Goal: Find specific page/section: Find specific page/section

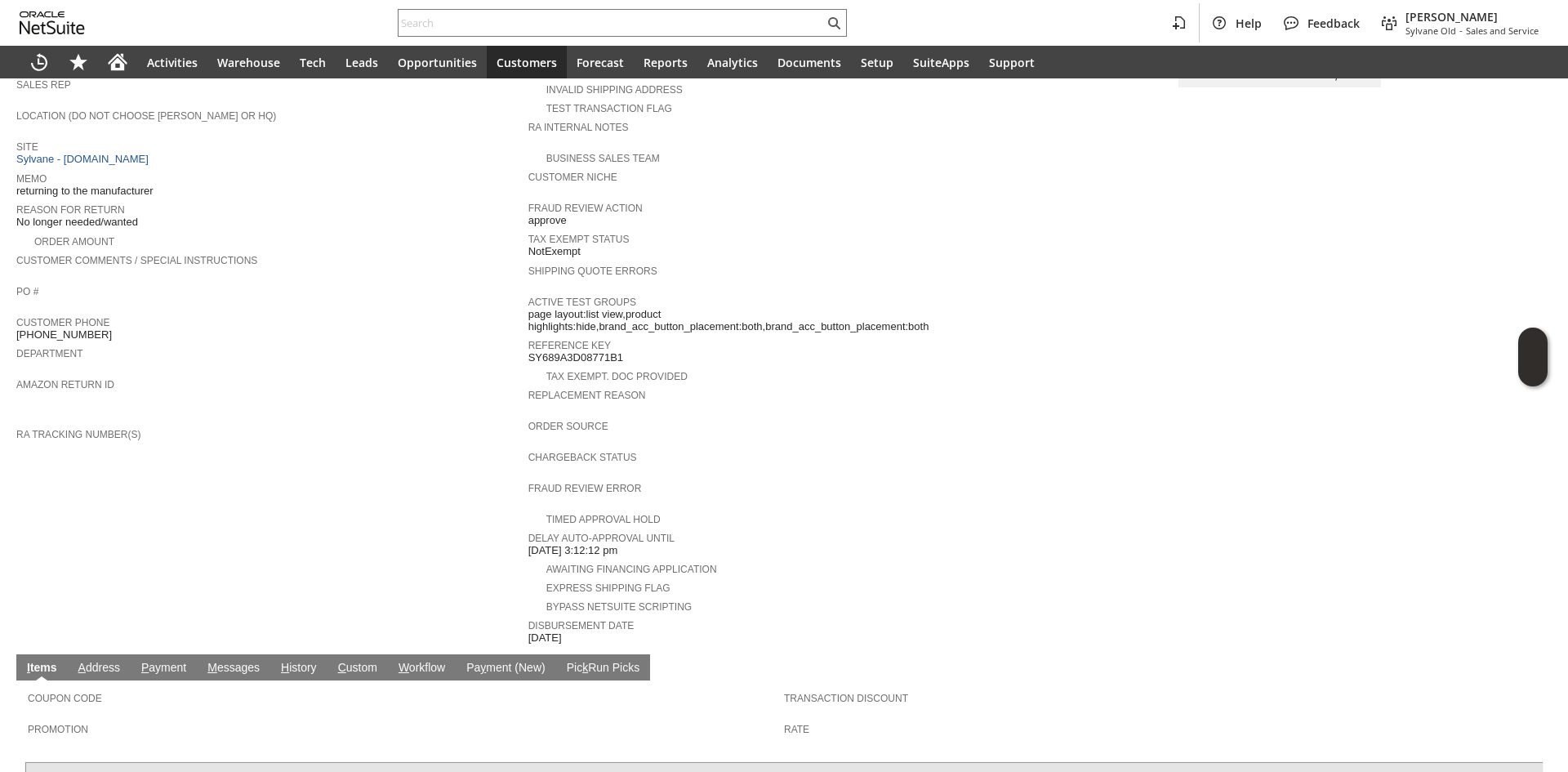
scroll to position [77, 0]
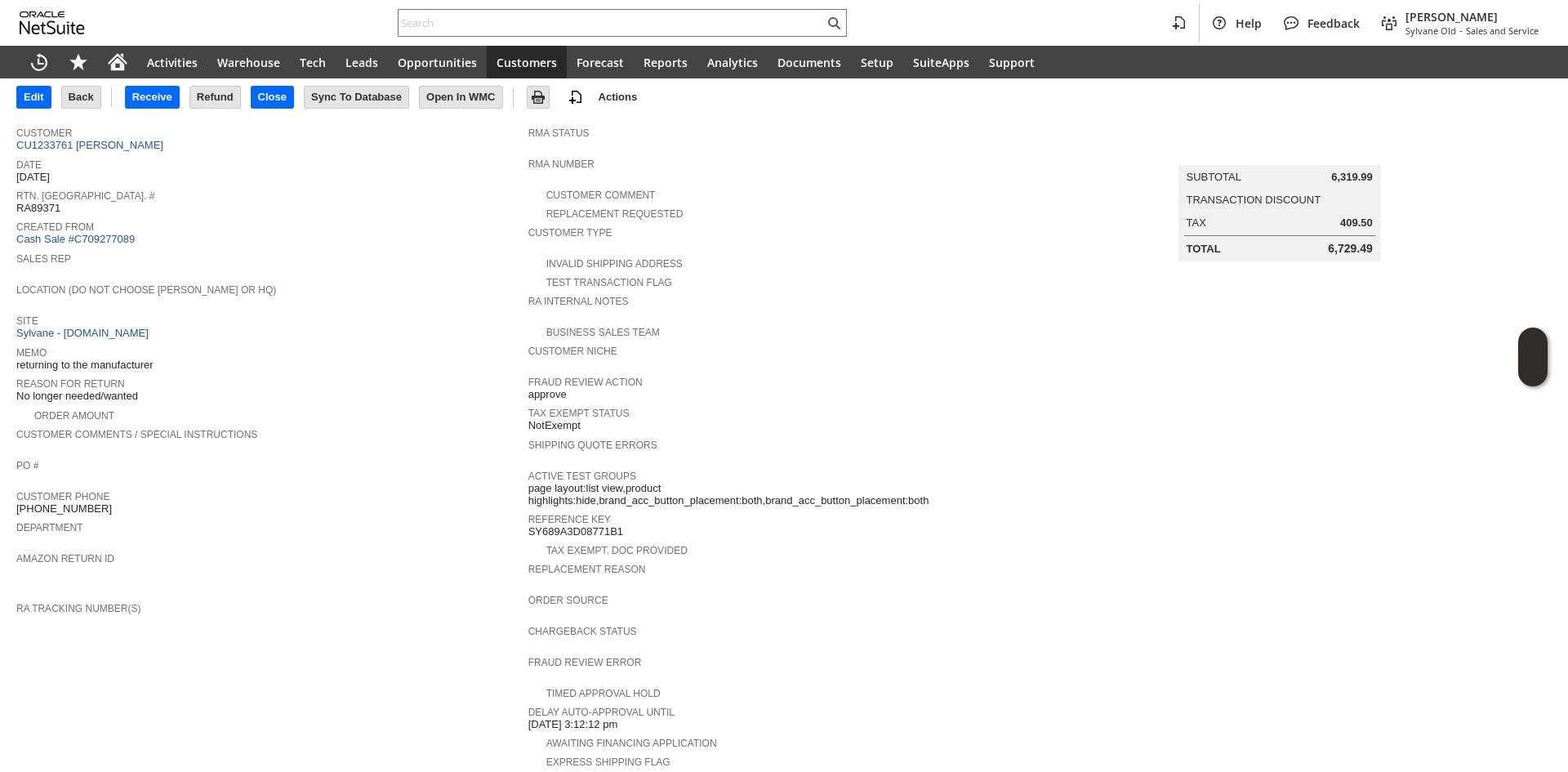
click at [126, 136] on span "Customer" at bounding box center [268, 130] width 504 height 16
click at [129, 150] on link "CU1233761 Alfonso Mendoza" at bounding box center [91, 146] width 151 height 12
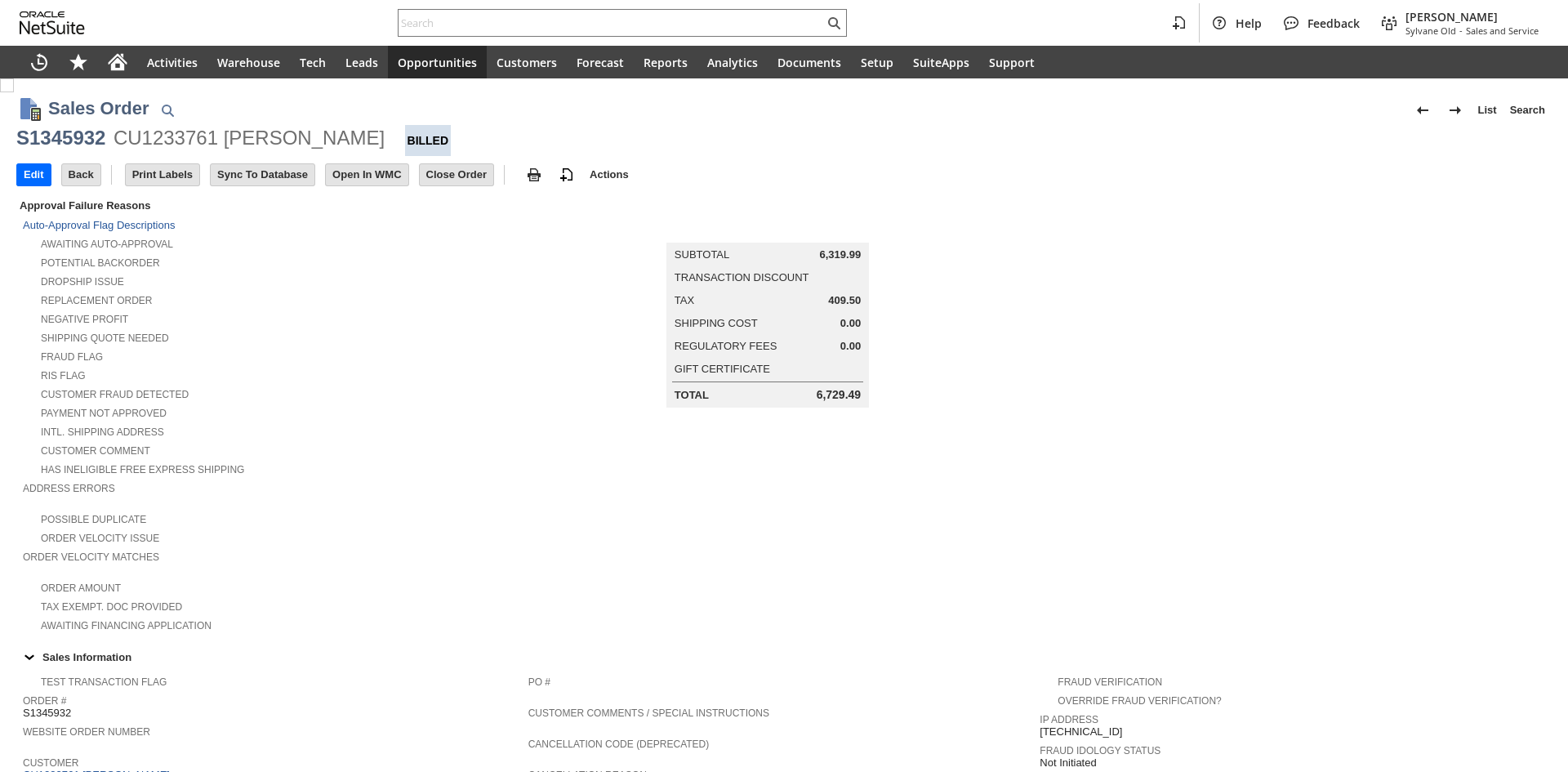
scroll to position [807, 0]
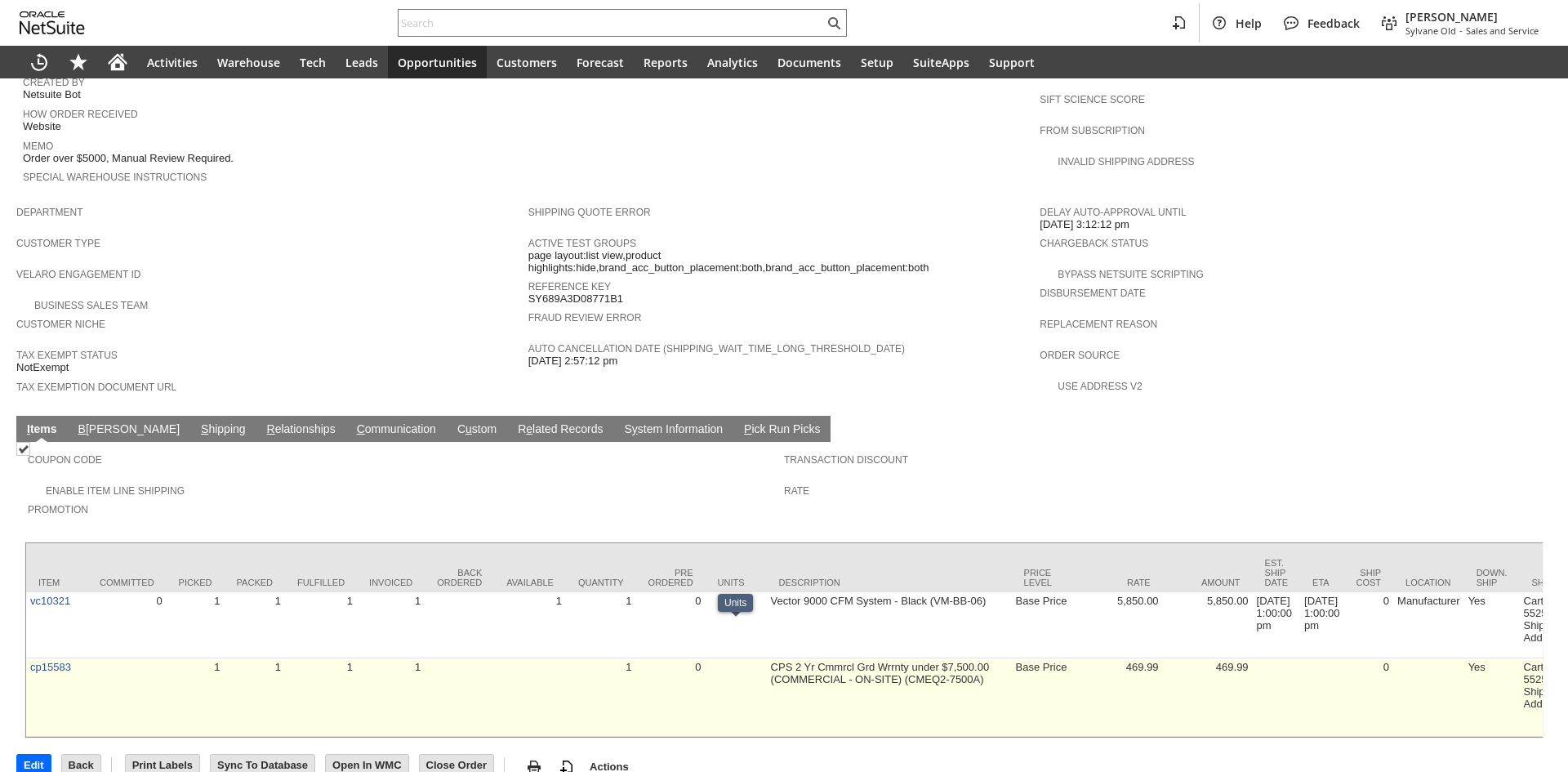
drag, startPoint x: 717, startPoint y: 649, endPoint x: 887, endPoint y: 643, distance: 170.1
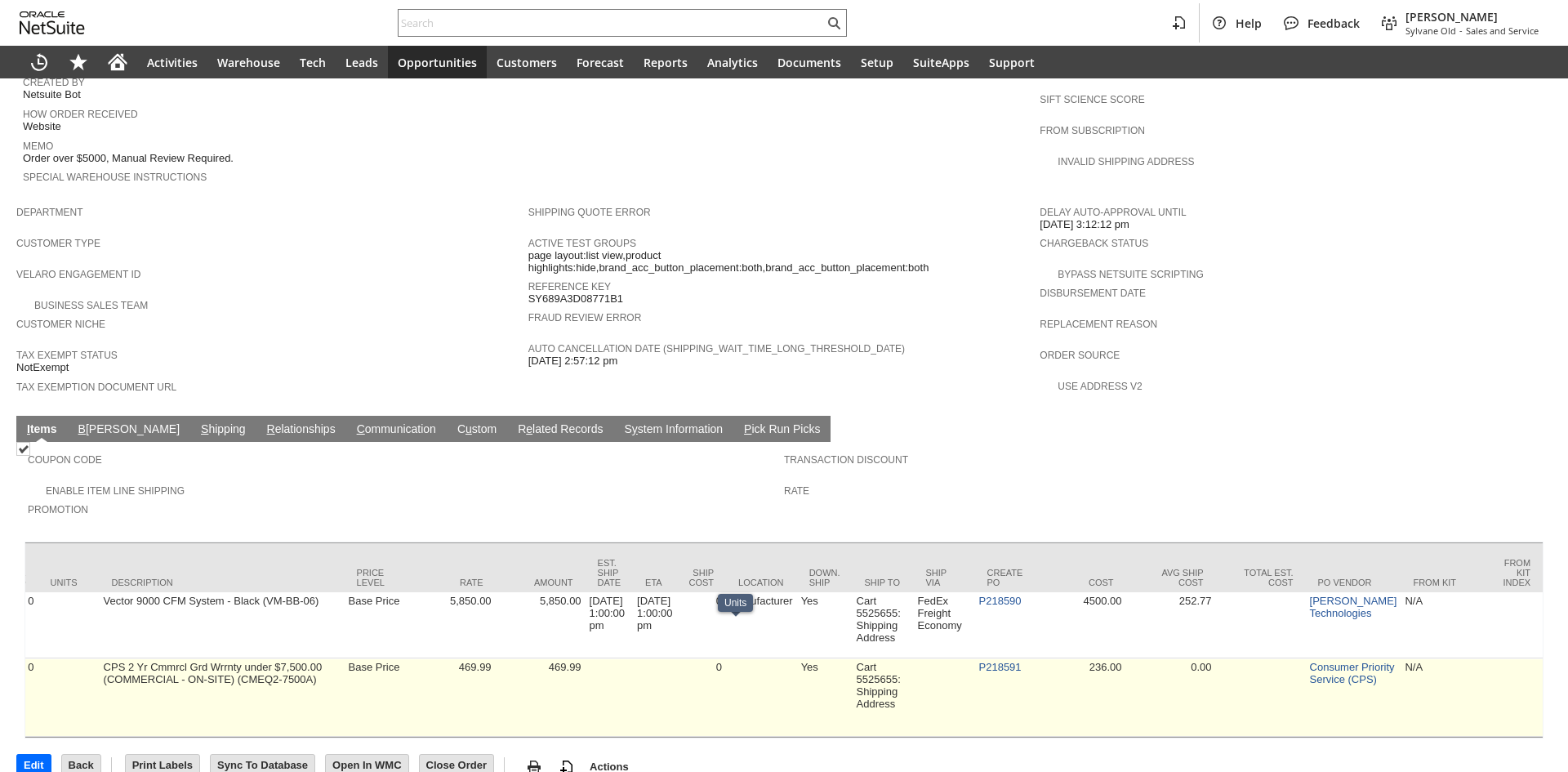
scroll to position [0, 1203]
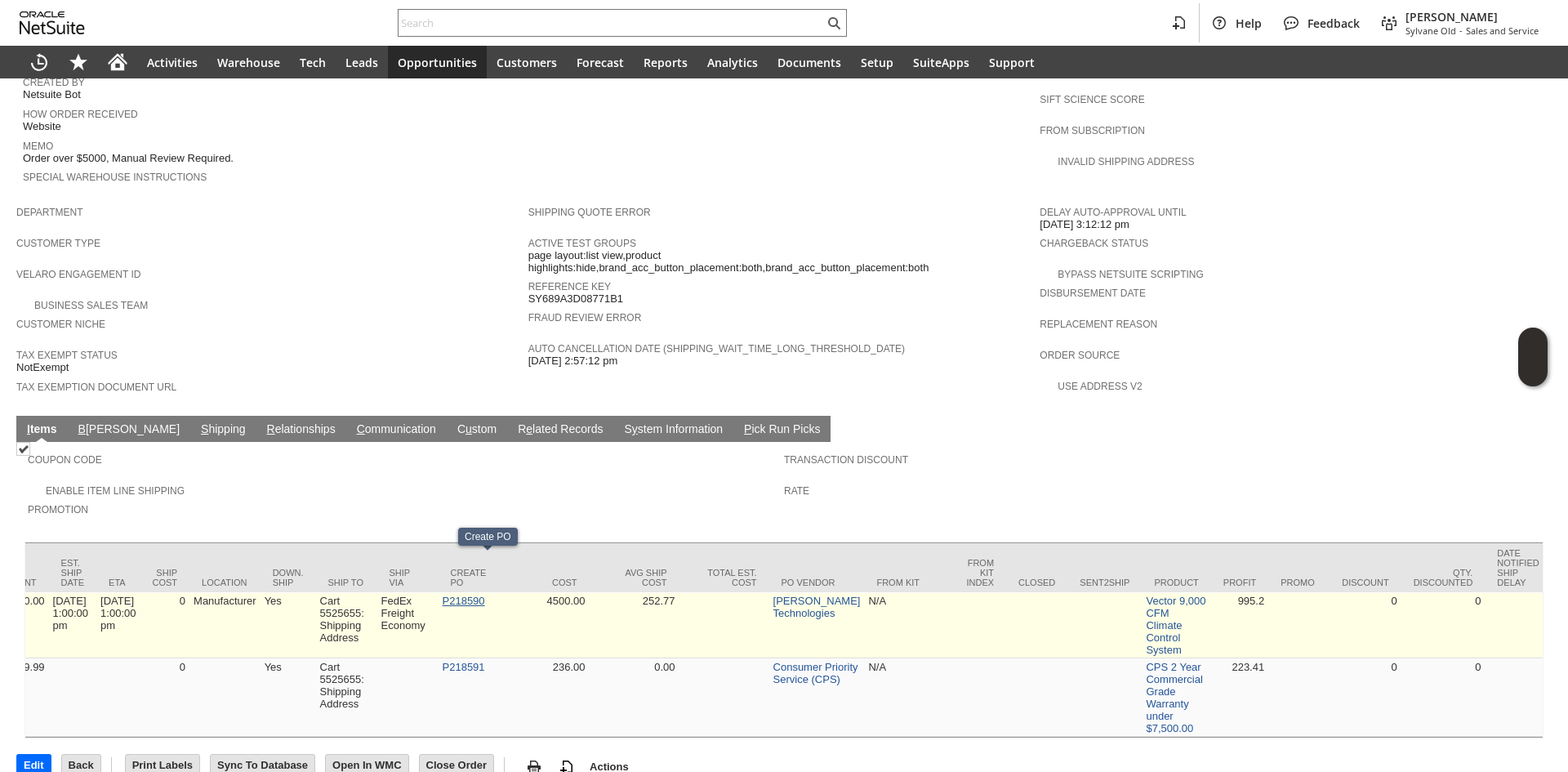
click at [485, 595] on link "P218590" at bounding box center [464, 601] width 43 height 12
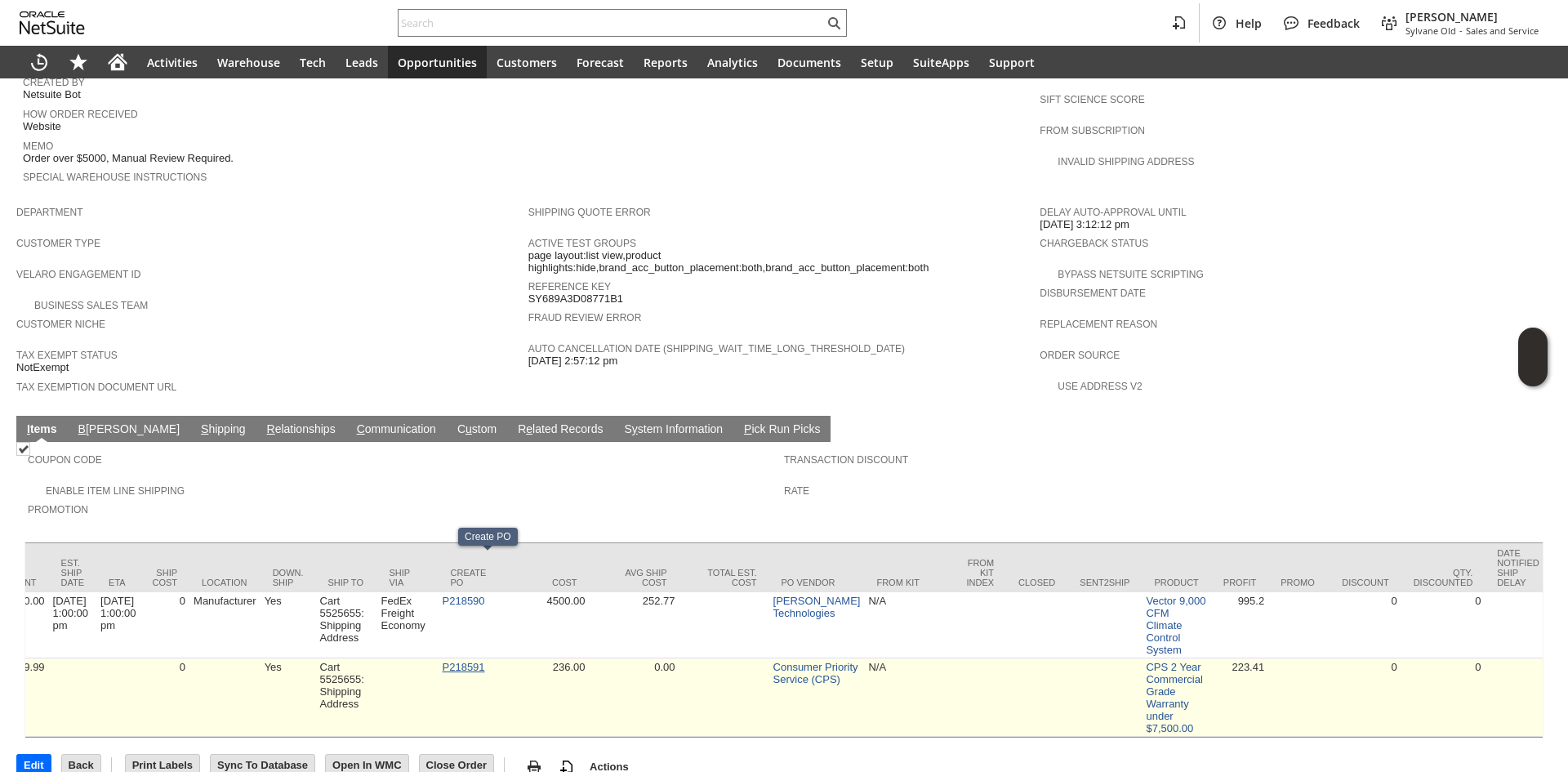
click at [479, 661] on link "P218591" at bounding box center [464, 667] width 43 height 12
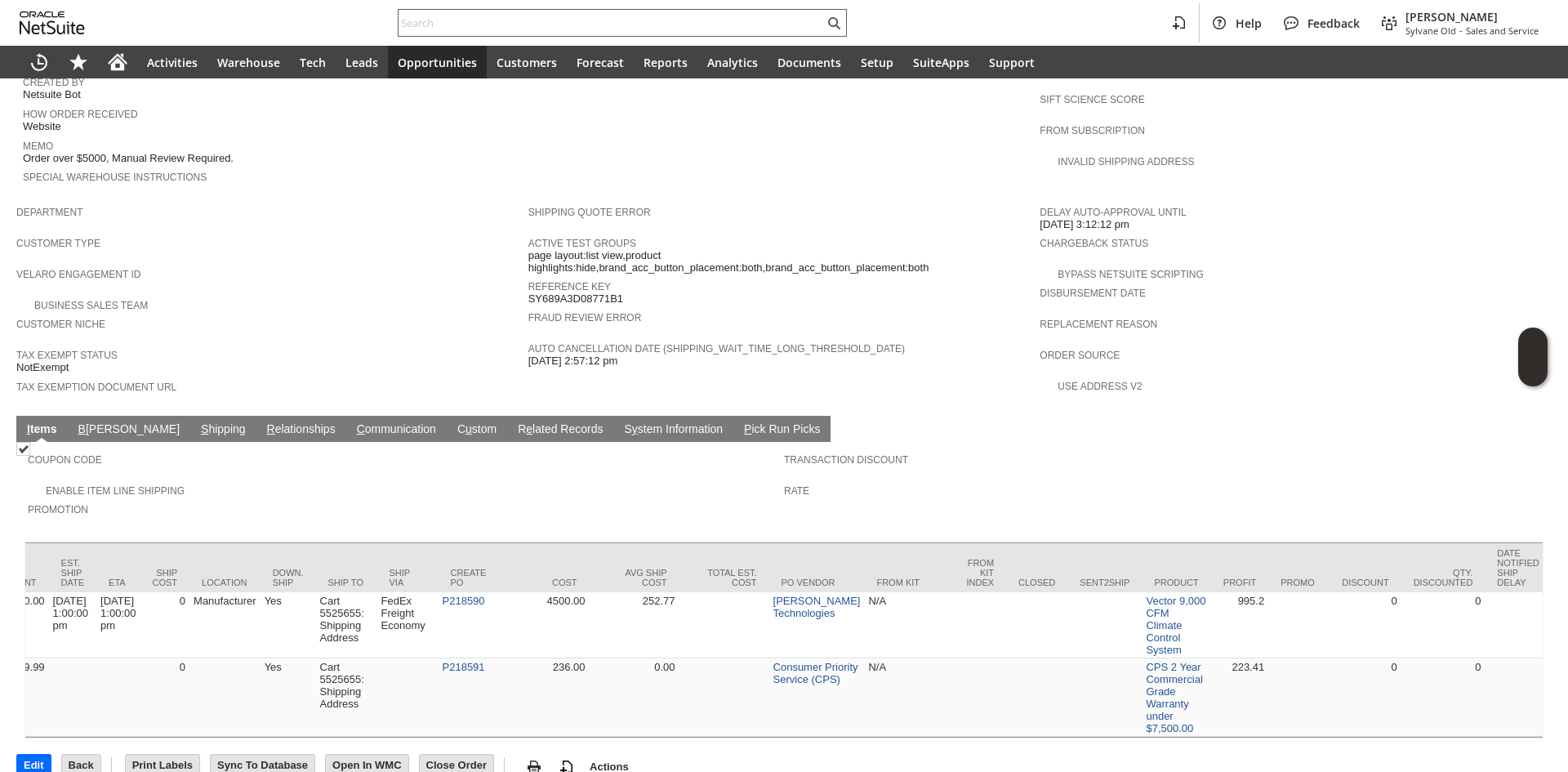
click at [525, 20] on input "text" at bounding box center [611, 23] width 426 height 20
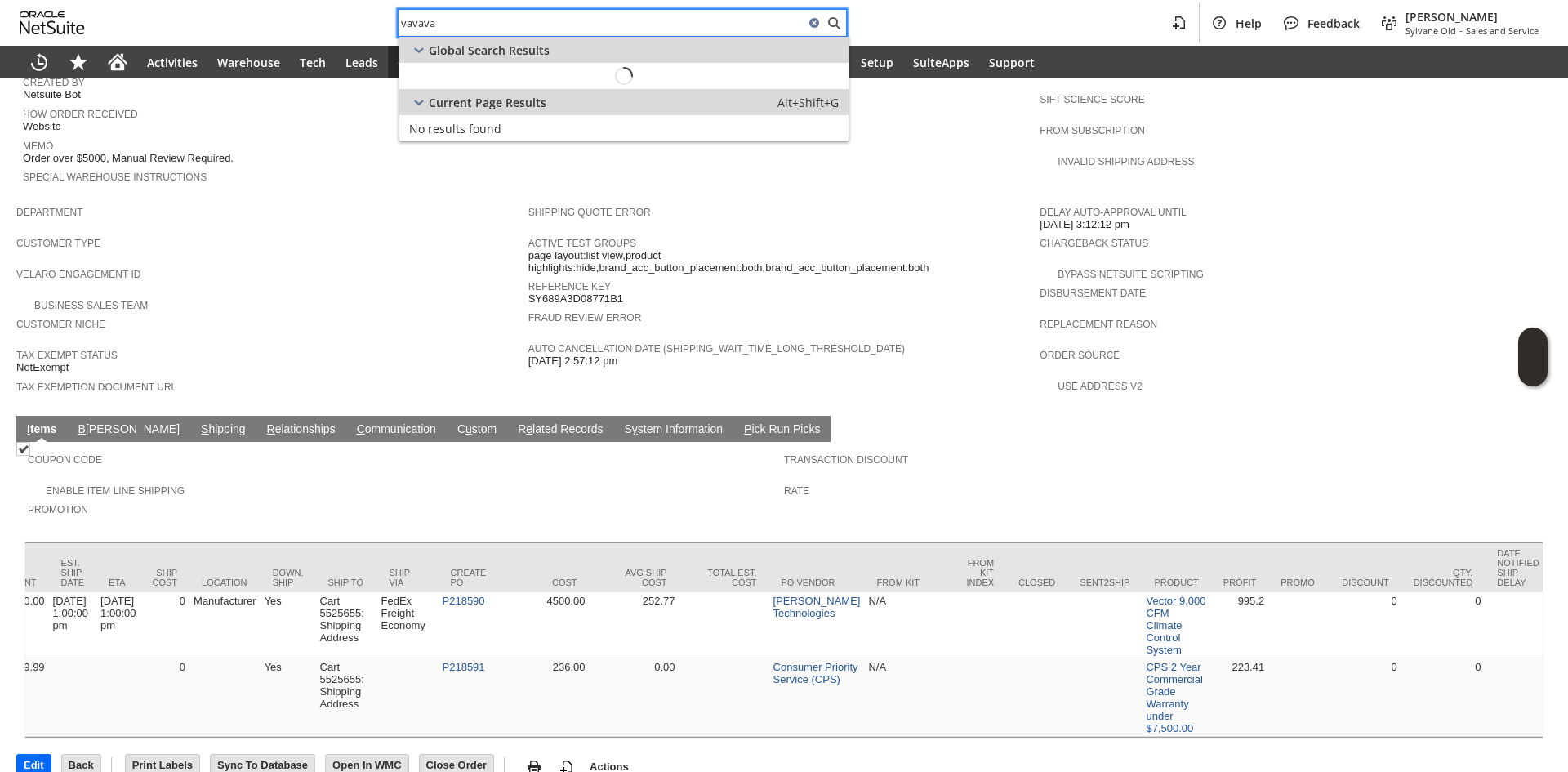
paste input "RA89556"
paste input "text"
type input "RA89556"
click at [608, 81] on span "RA89556 (CU1128598 Nicholas Basil)" at bounding box center [637, 75] width 218 height 15
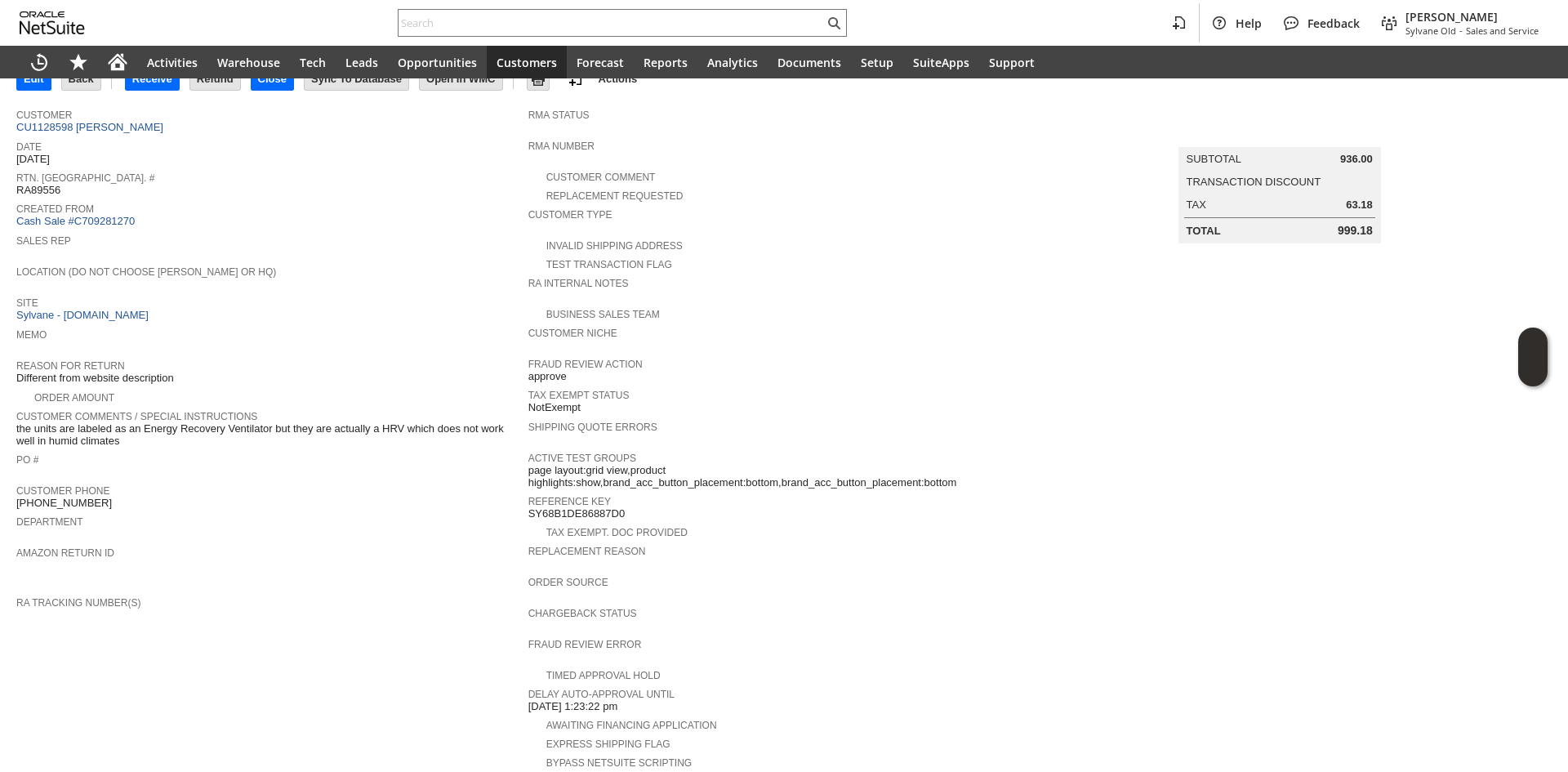
scroll to position [82, 0]
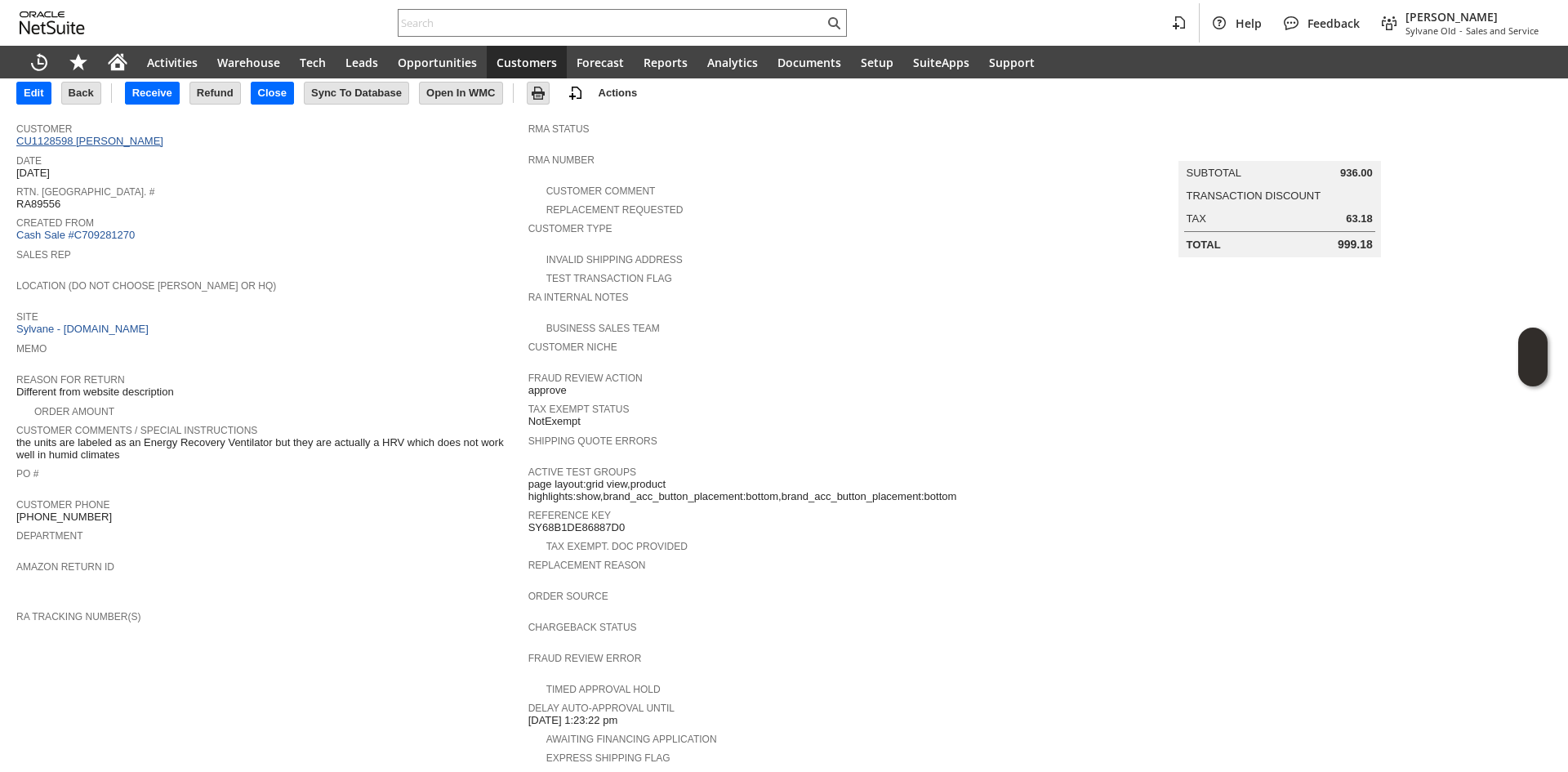
click at [131, 140] on link "CU1128598 [PERSON_NAME]" at bounding box center [91, 141] width 151 height 12
